Goal: Information Seeking & Learning: Learn about a topic

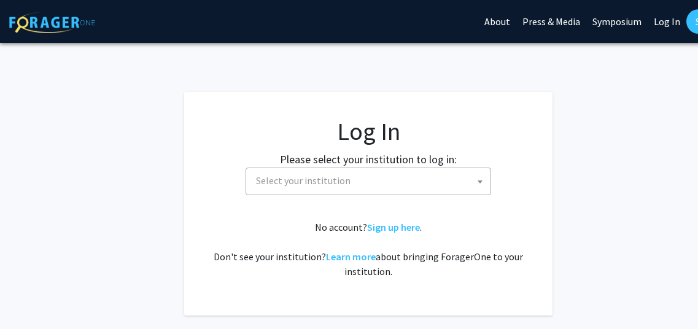
select select
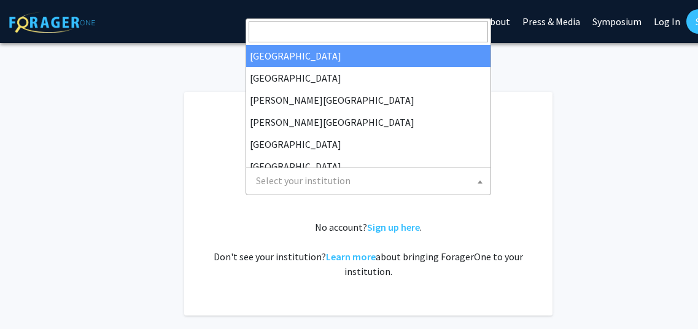
click at [345, 190] on span "Select your institution" at bounding box center [371, 180] width 240 height 25
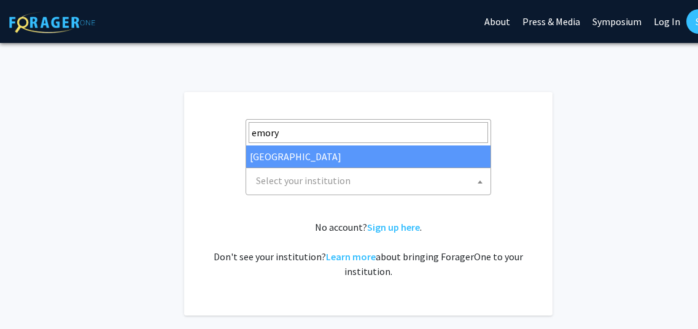
type input "emory"
select select "12"
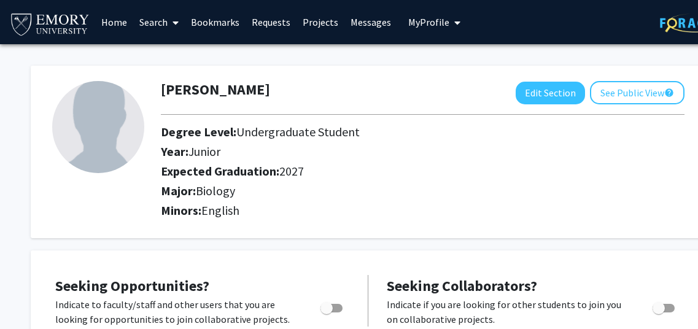
click at [158, 28] on link "Search" at bounding box center [159, 22] width 52 height 43
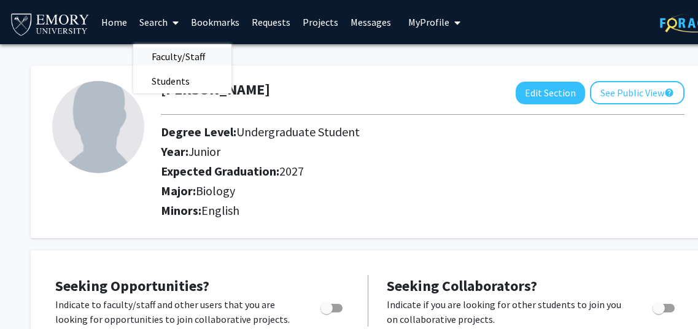
click at [213, 50] on span "Faculty/Staff" at bounding box center [178, 56] width 90 height 25
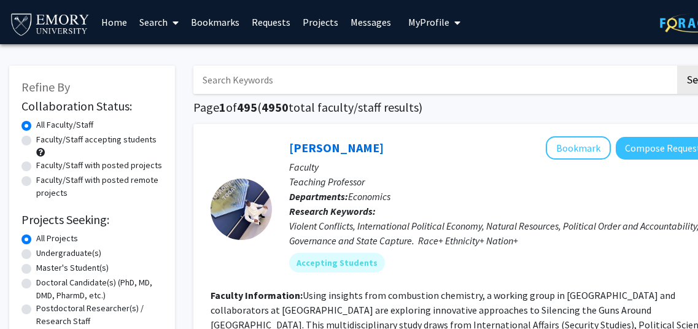
click at [36, 137] on label "Faculty/Staff accepting students" at bounding box center [96, 139] width 120 height 13
click at [36, 137] on input "Faculty/Staff accepting students" at bounding box center [40, 137] width 8 height 8
radio input "true"
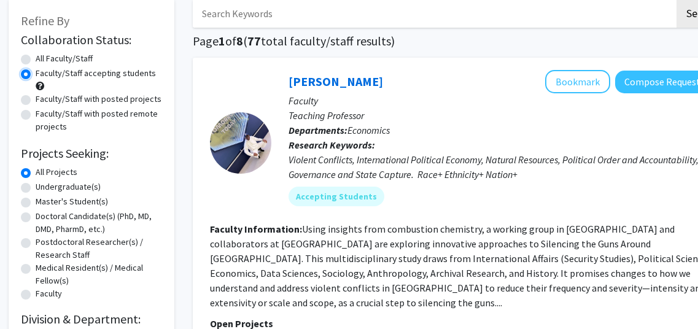
scroll to position [66, 0]
click at [81, 193] on label "Undergraduate(s)" at bounding box center [68, 187] width 65 height 13
click at [44, 189] on input "Undergraduate(s)" at bounding box center [40, 185] width 8 height 8
radio input "true"
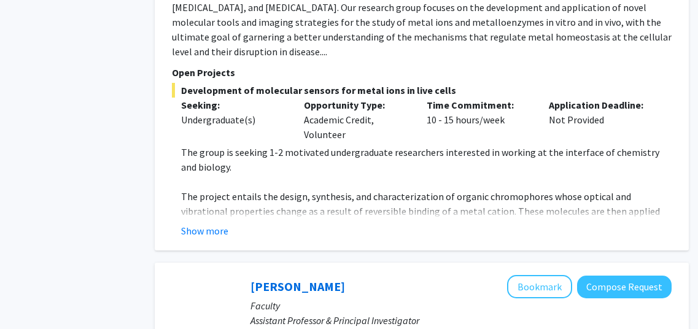
scroll to position [761, 39]
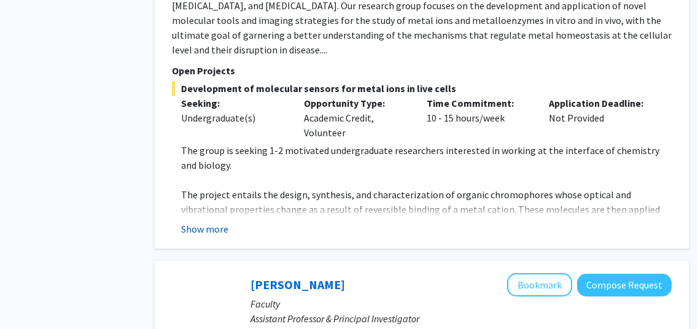
click at [190, 222] on button "Show more" at bounding box center [204, 229] width 47 height 15
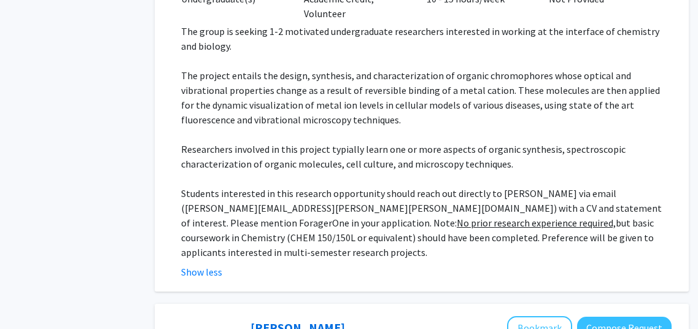
scroll to position [882, 39]
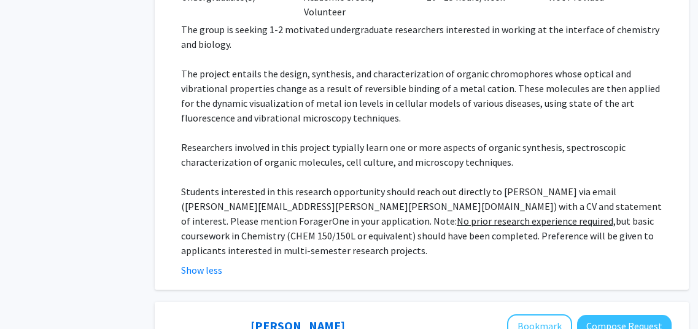
click at [384, 184] on p "Students interested in this research opportunity should reach out directly to P…" at bounding box center [426, 221] width 491 height 74
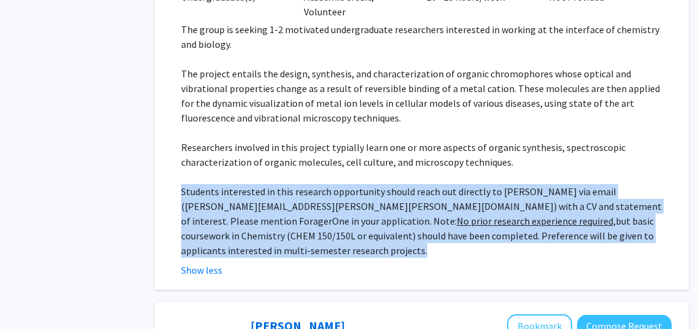
click at [384, 184] on p "Students interested in this research opportunity should reach out directly to P…" at bounding box center [426, 221] width 491 height 74
click at [458, 209] on p "Students interested in this research opportunity should reach out directly to P…" at bounding box center [426, 221] width 491 height 74
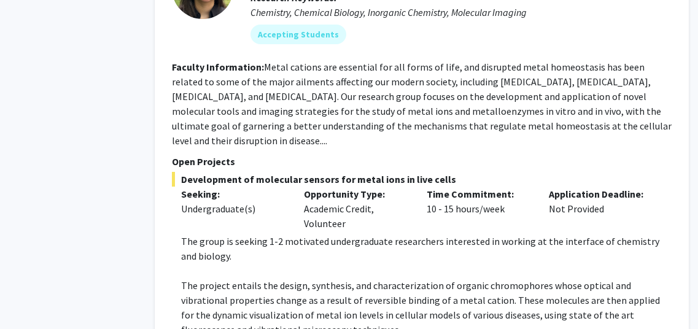
scroll to position [669, 39]
click at [458, 235] on p "The group is seeking 1-2 motivated undergraduate researchers interested in work…" at bounding box center [426, 249] width 491 height 29
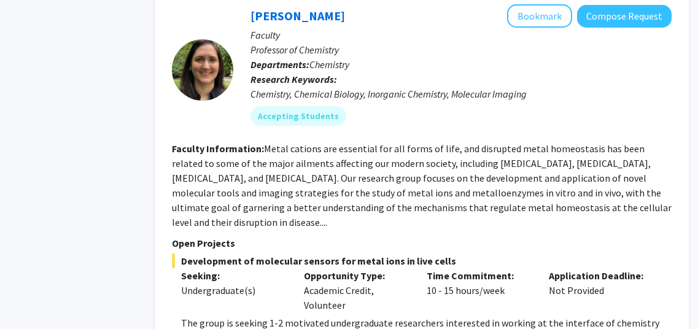
scroll to position [589, 39]
click at [338, 141] on section "Faculty Information: Metal cations are essential for all forms of life, and dis…" at bounding box center [422, 185] width 500 height 88
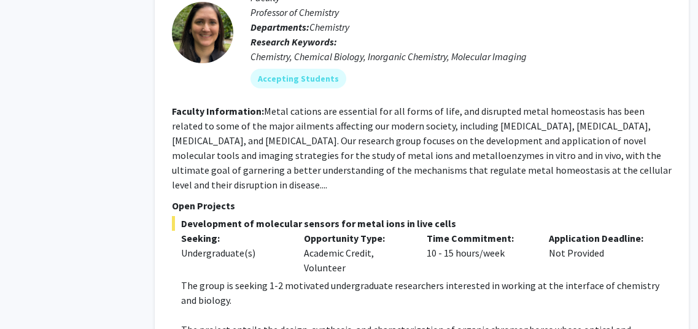
click at [351, 198] on p "Open Projects" at bounding box center [422, 205] width 500 height 15
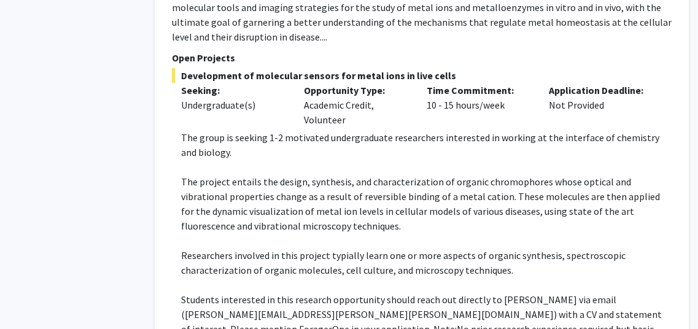
scroll to position [775, 39]
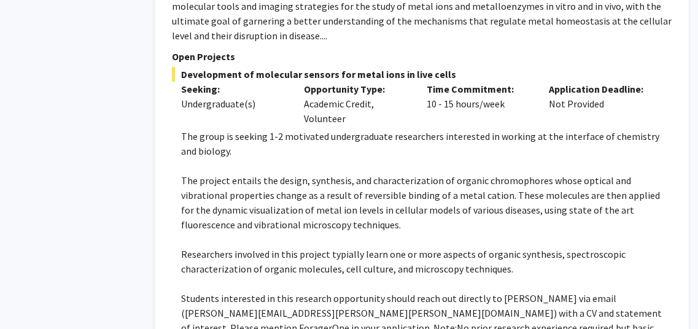
click at [308, 91] on div "Opportunity Type: Academic Credit, Volunteer" at bounding box center [356, 104] width 123 height 44
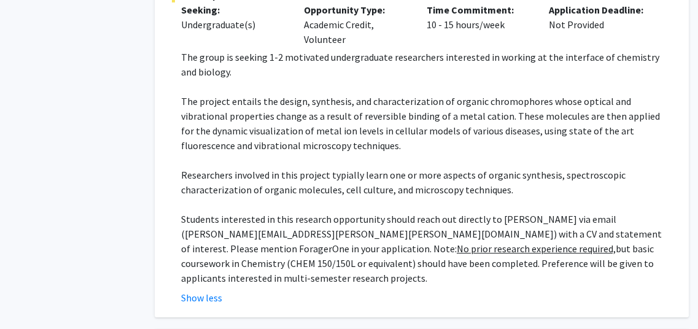
scroll to position [856, 39]
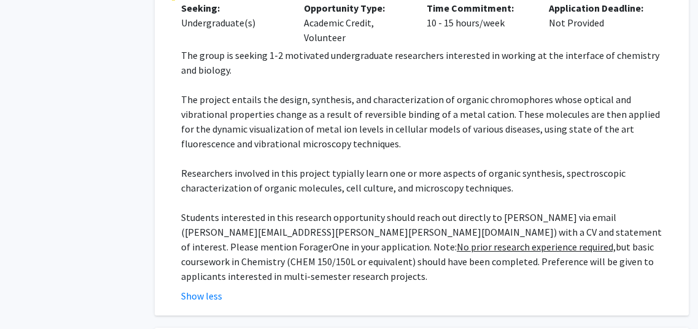
click at [306, 101] on p "The project entails the design, synthesis, and characterization of organic chro…" at bounding box center [426, 121] width 491 height 59
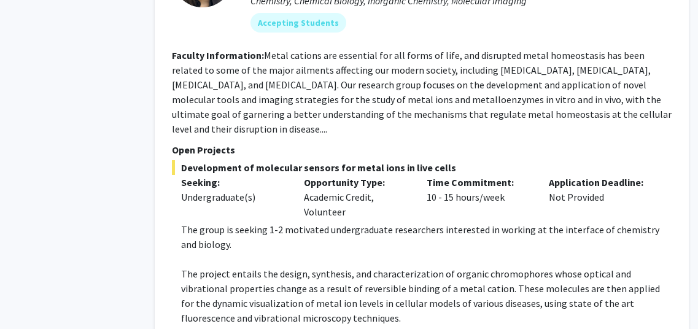
scroll to position [669, 39]
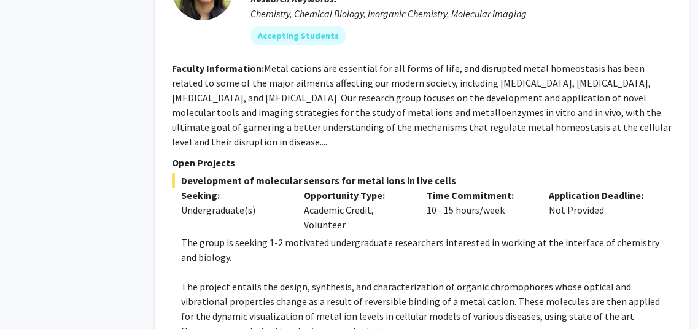
click at [354, 155] on p "Open Projects" at bounding box center [422, 162] width 500 height 15
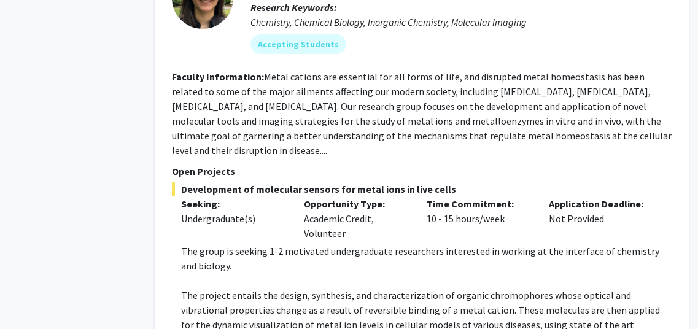
scroll to position [661, 39]
click at [365, 102] on fg-read-more "Metal cations are essential for all forms of life, and disrupted metal homeosta…" at bounding box center [422, 113] width 500 height 86
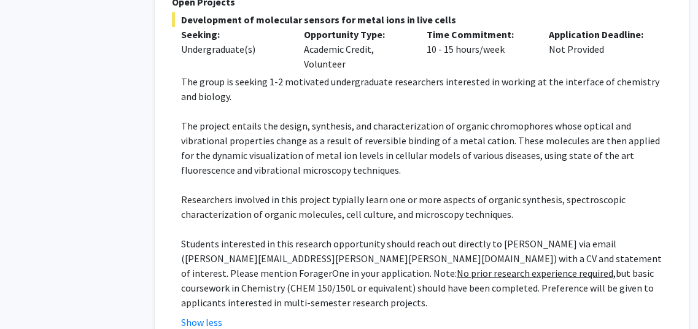
scroll to position [832, 39]
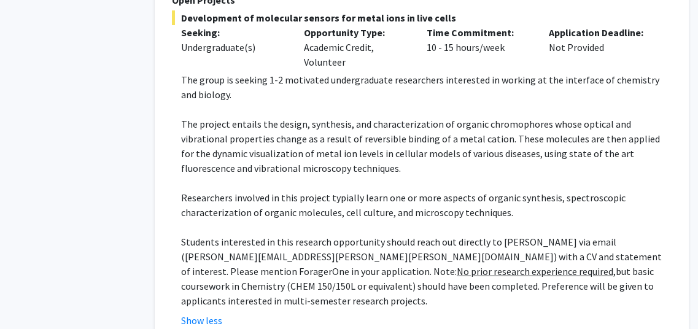
click at [329, 117] on p "The project entails the design, synthesis, and characterization of organic chro…" at bounding box center [426, 146] width 491 height 59
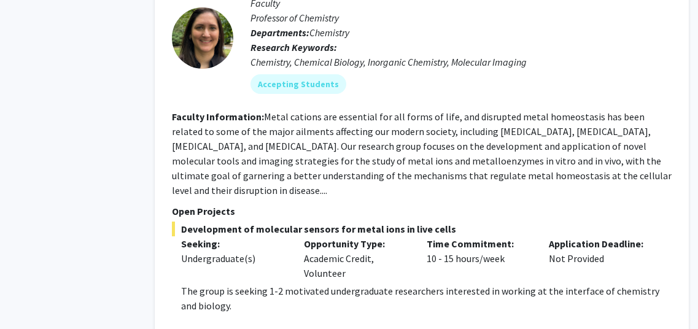
scroll to position [598, 39]
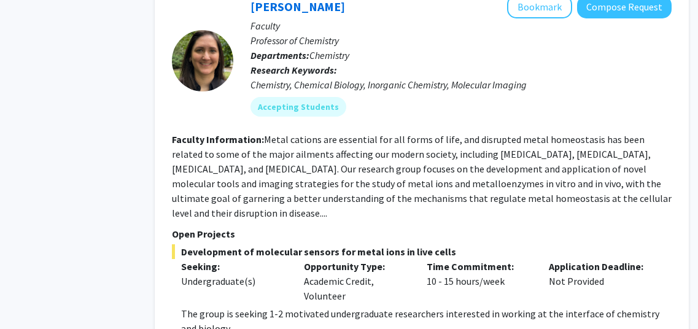
click at [585, 227] on p "Open Projects" at bounding box center [422, 234] width 500 height 15
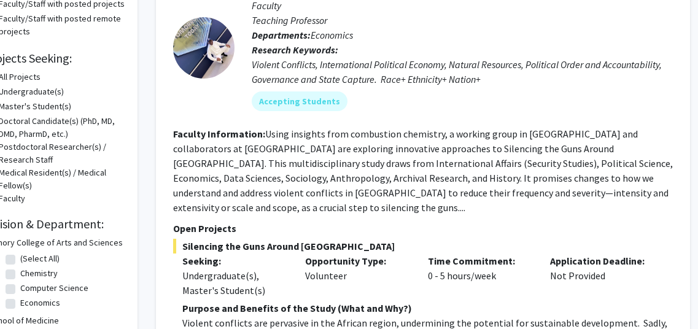
scroll to position [162, 0]
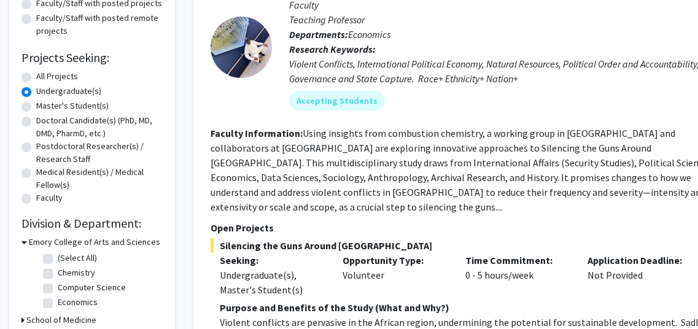
click at [68, 84] on div "All Projects" at bounding box center [91, 77] width 141 height 15
click at [61, 77] on label "All Projects" at bounding box center [57, 76] width 42 height 13
click at [44, 77] on input "All Projects" at bounding box center [40, 74] width 8 height 8
radio input "true"
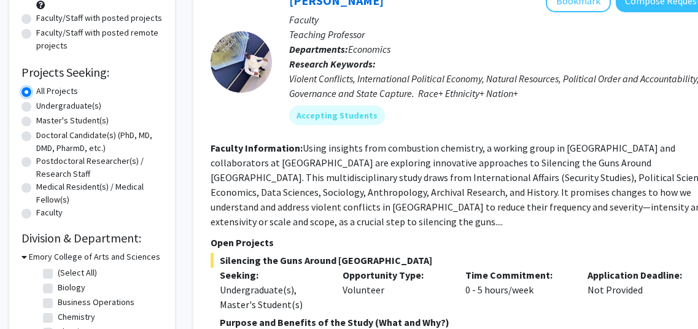
scroll to position [150, 0]
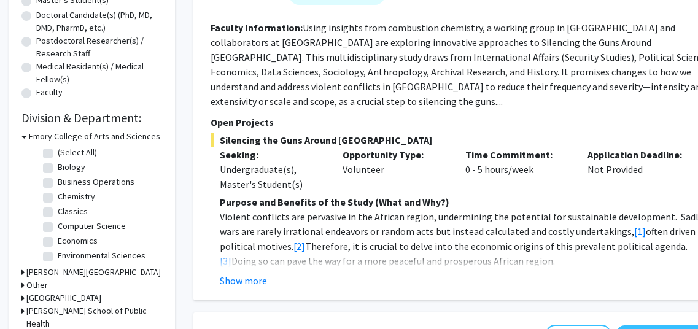
click at [58, 168] on label "Biology" at bounding box center [72, 167] width 28 height 13
click at [58, 168] on input "Biology" at bounding box center [62, 165] width 8 height 8
checkbox input "true"
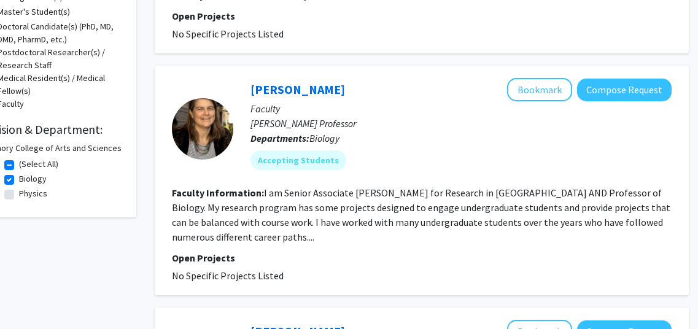
scroll to position [258, 39]
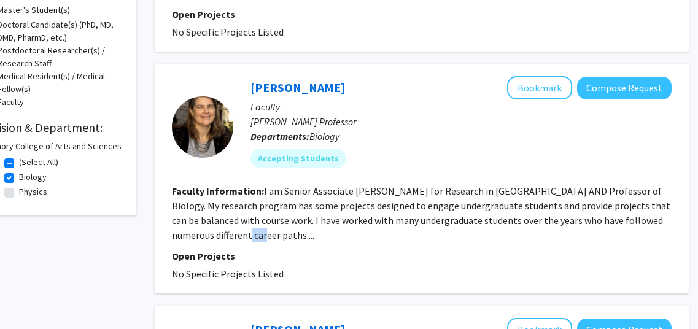
drag, startPoint x: 222, startPoint y: 228, endPoint x: 314, endPoint y: 241, distance: 93.1
click at [314, 241] on section "Faculty Information: I am Senior Associate Dean for Research in Emory College A…" at bounding box center [422, 213] width 500 height 59
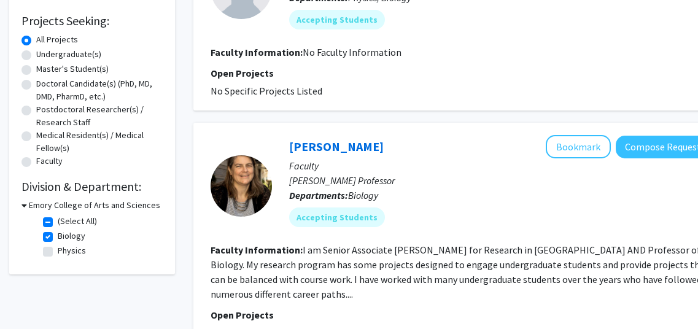
scroll to position [201, 0]
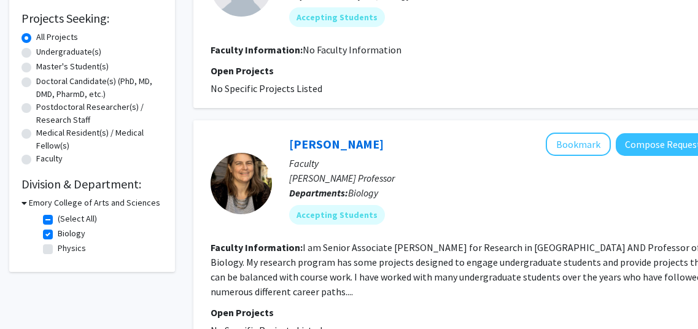
click at [58, 230] on label "Biology" at bounding box center [72, 233] width 28 height 13
click at [58, 230] on input "Biology" at bounding box center [62, 231] width 8 height 8
checkbox input "false"
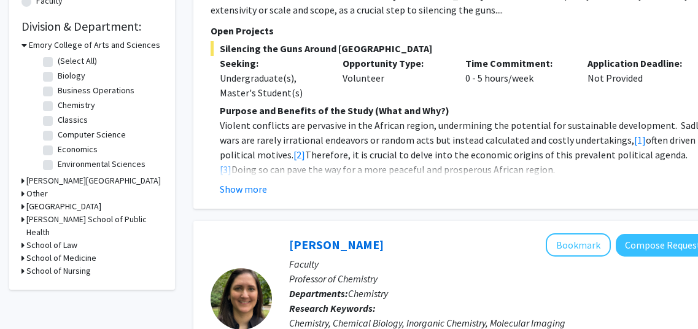
scroll to position [359, 0]
click at [58, 107] on label "Chemistry" at bounding box center [76, 105] width 37 height 13
click at [58, 107] on input "Chemistry" at bounding box center [62, 103] width 8 height 8
checkbox input "true"
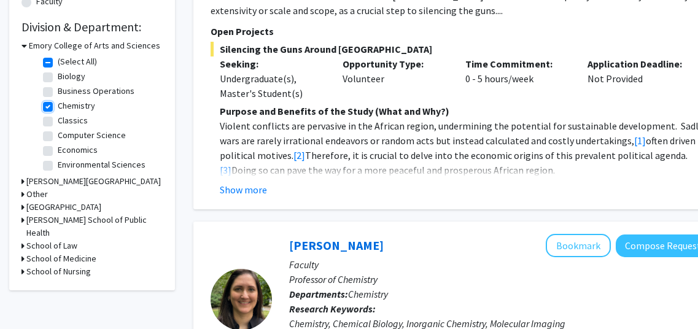
checkbox input "true"
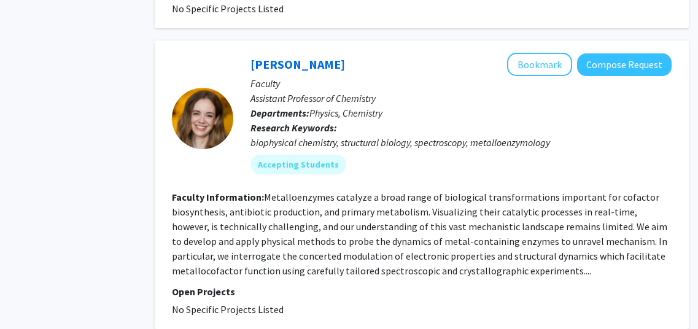
scroll to position [2504, 39]
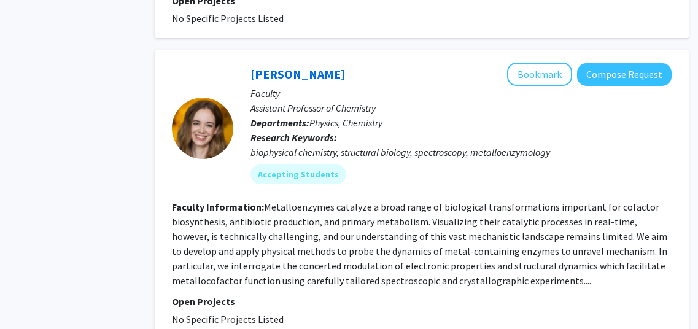
click at [360, 224] on fg-read-more "Metalloenzymes catalyze a broad range of biological transformations important f…" at bounding box center [420, 244] width 496 height 86
